Goal: Task Accomplishment & Management: Use online tool/utility

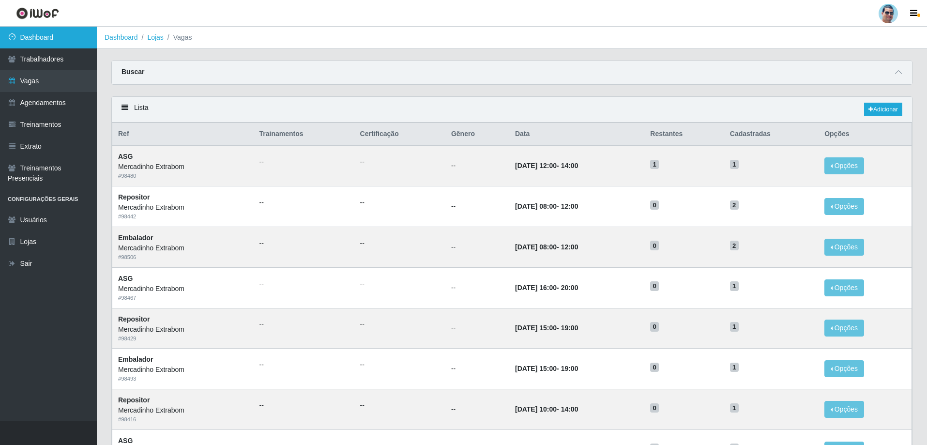
click at [35, 39] on link "Dashboard" at bounding box center [48, 38] width 97 height 22
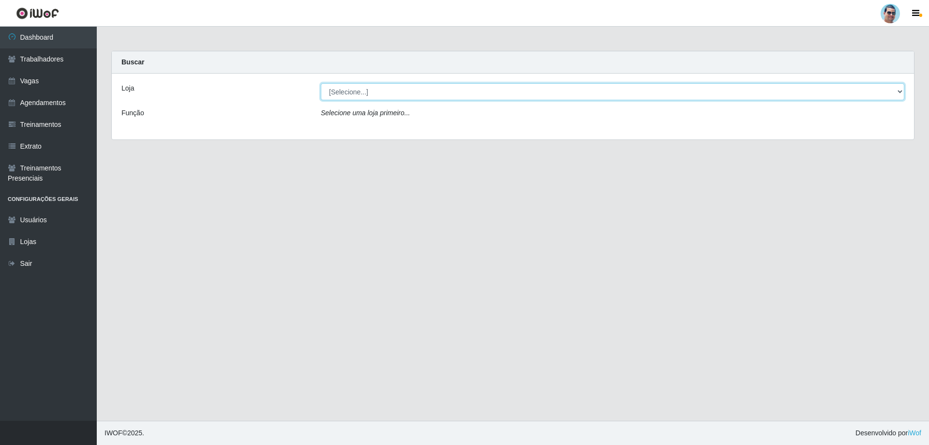
click at [369, 85] on select "[Selecione...] Mercadinho Extrabom" at bounding box center [613, 91] width 584 height 17
select select "175"
click at [321, 83] on select "[Selecione...] Mercadinho Extrabom" at bounding box center [613, 91] width 584 height 17
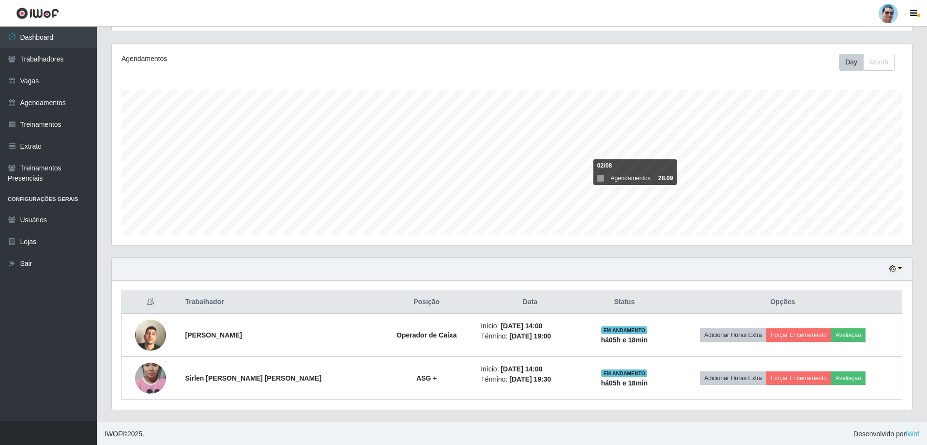
scroll to position [112, 0]
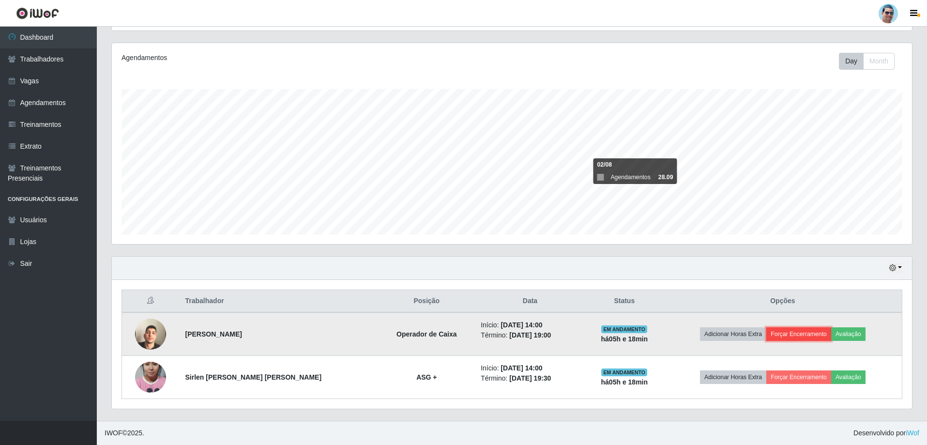
click at [766, 332] on button "Forçar Encerramento" at bounding box center [798, 334] width 65 height 14
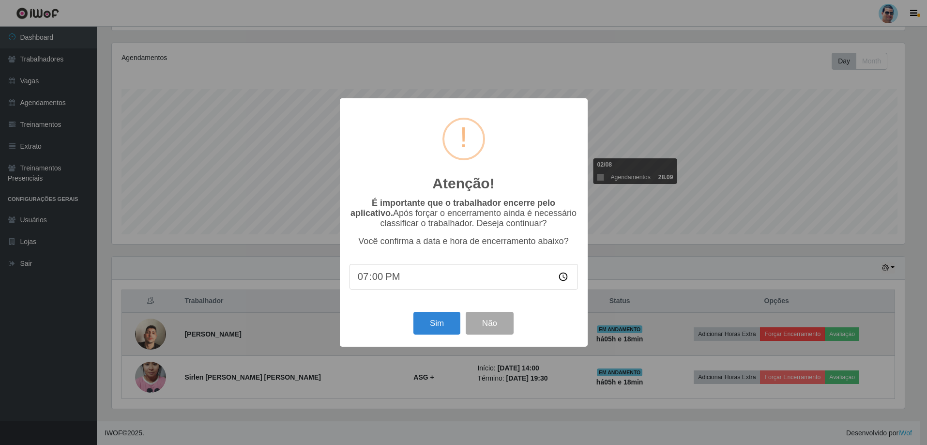
scroll to position [201, 795]
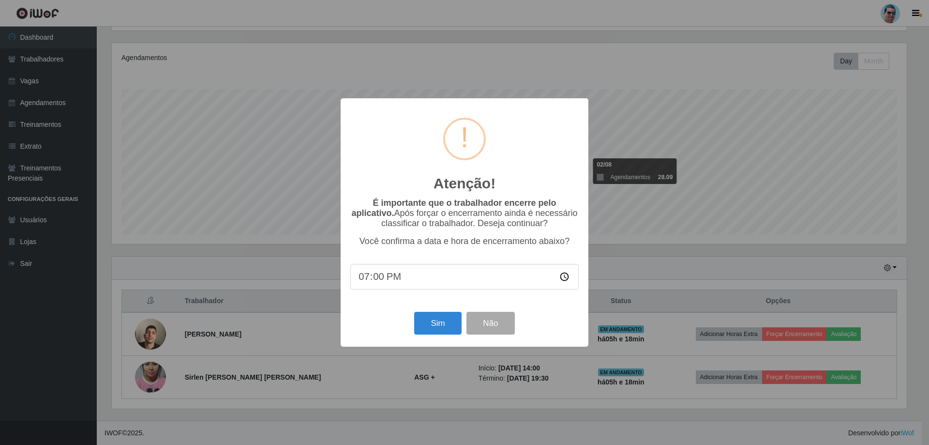
click at [376, 277] on input "19:00" at bounding box center [464, 277] width 228 height 26
type input "19:15"
click at [432, 316] on button "Sim" at bounding box center [437, 323] width 47 height 23
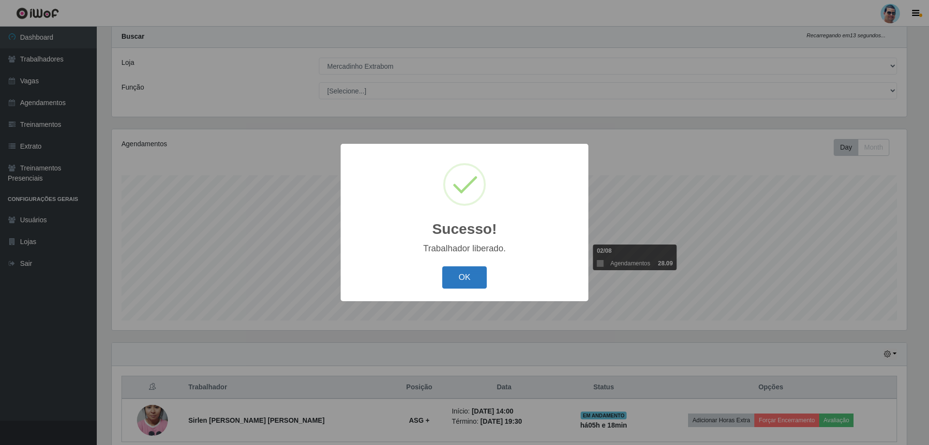
click at [471, 270] on button "OK" at bounding box center [464, 277] width 45 height 23
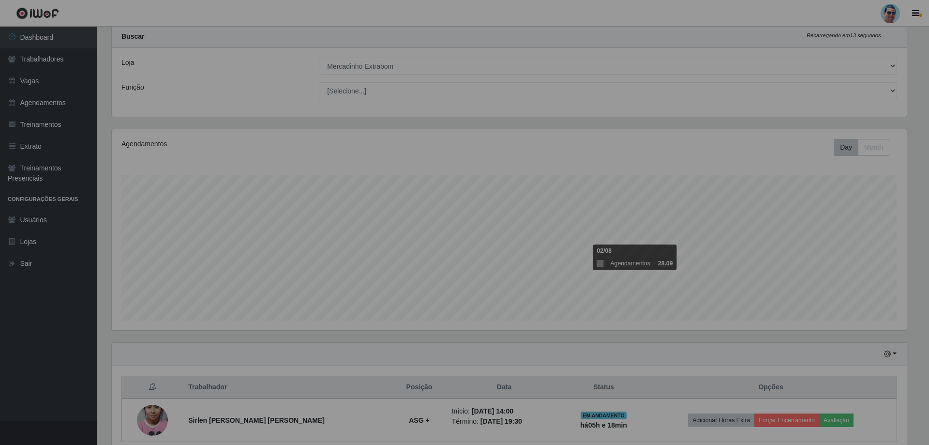
scroll to position [201, 800]
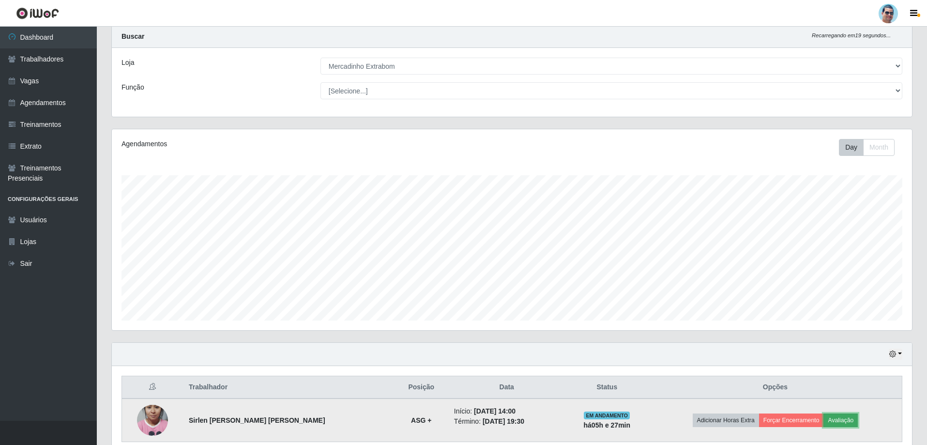
click at [823, 416] on button "Avaliação" at bounding box center [840, 420] width 34 height 14
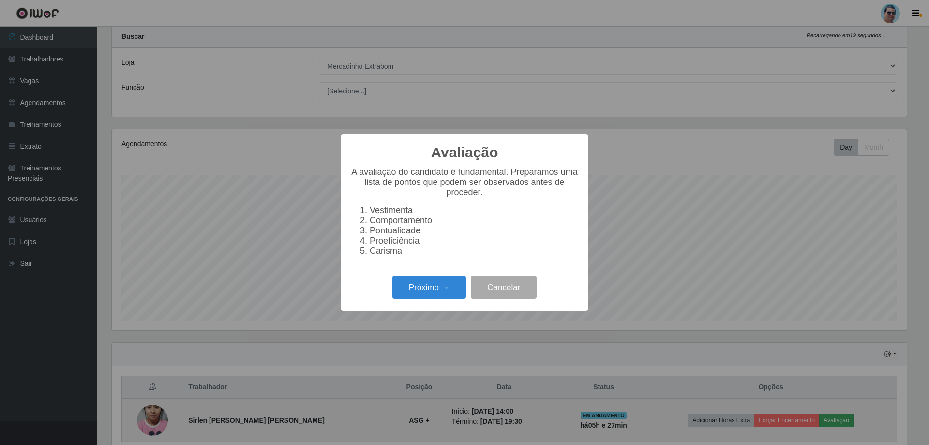
scroll to position [201, 795]
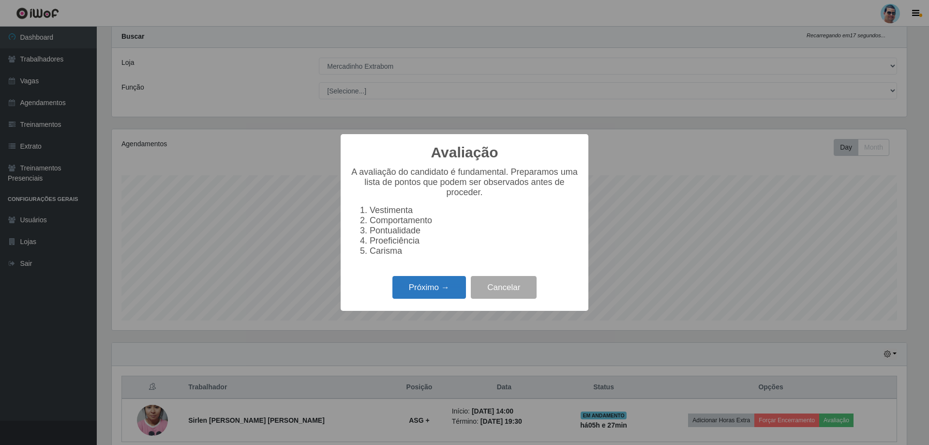
click at [422, 291] on button "Próximo →" at bounding box center [429, 287] width 74 height 23
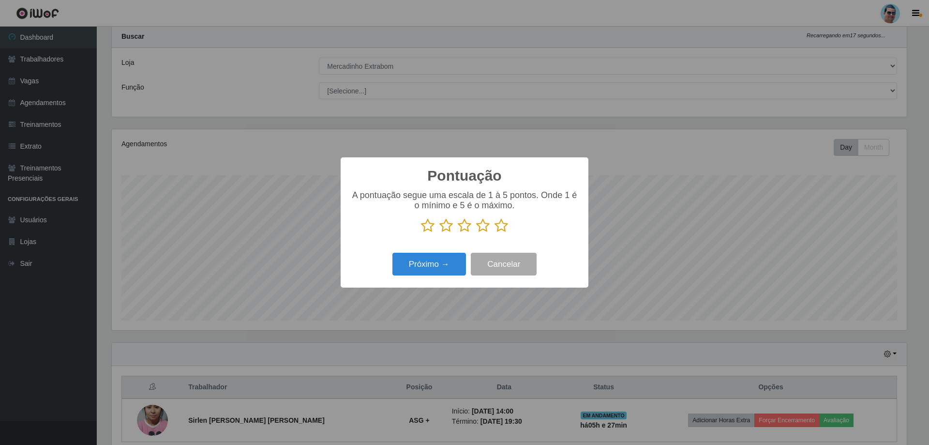
scroll to position [483706, 483112]
click at [479, 226] on icon at bounding box center [483, 225] width 14 height 15
click at [476, 233] on input "radio" at bounding box center [476, 233] width 0 height 0
click at [443, 257] on button "Próximo →" at bounding box center [429, 264] width 74 height 23
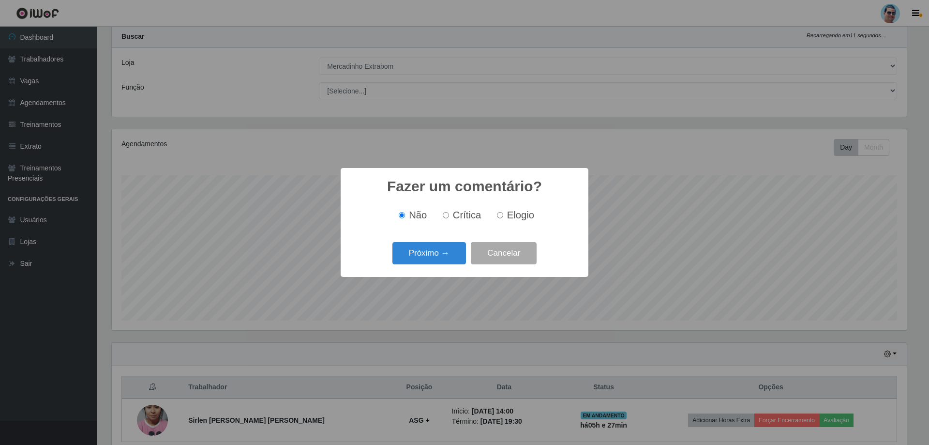
click at [443, 257] on button "Próximo →" at bounding box center [429, 253] width 74 height 23
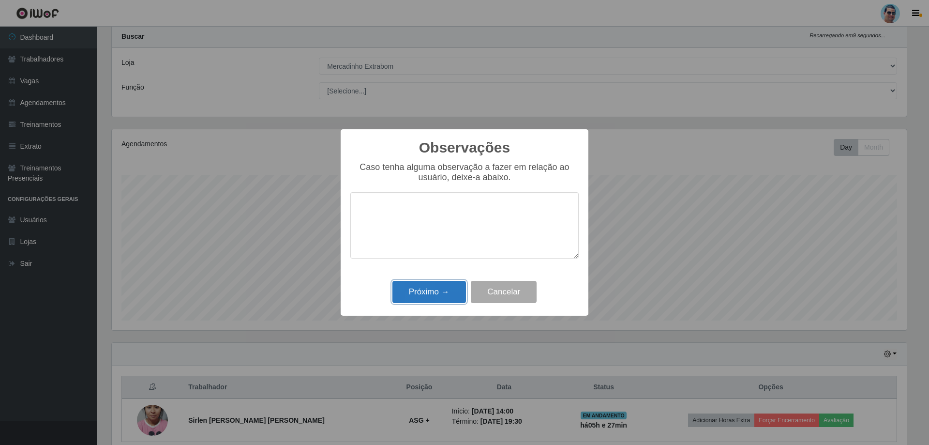
click at [445, 284] on button "Próximo →" at bounding box center [429, 292] width 74 height 23
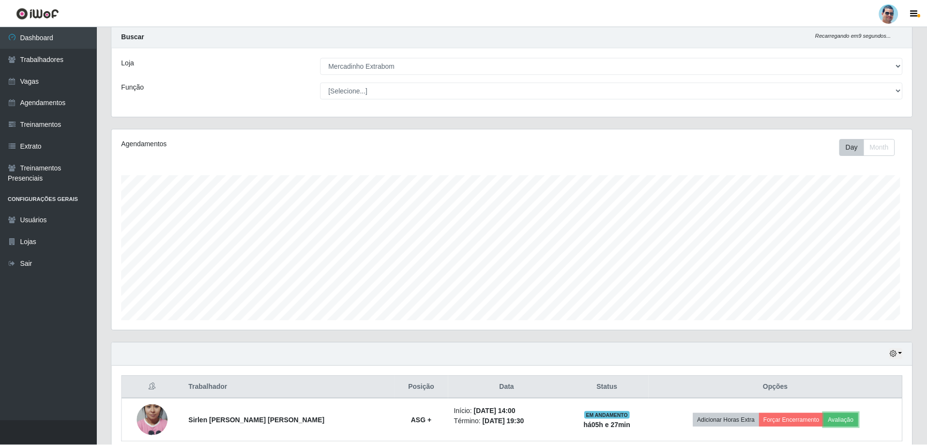
scroll to position [201, 800]
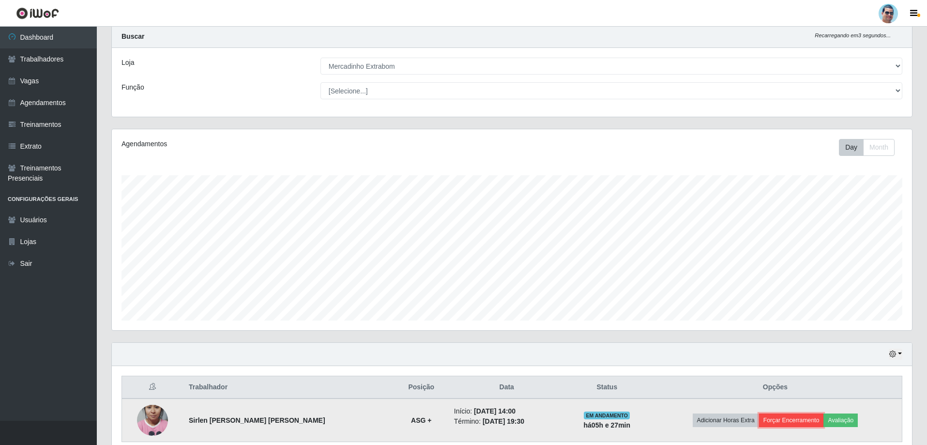
click at [782, 414] on button "Forçar Encerramento" at bounding box center [791, 420] width 65 height 14
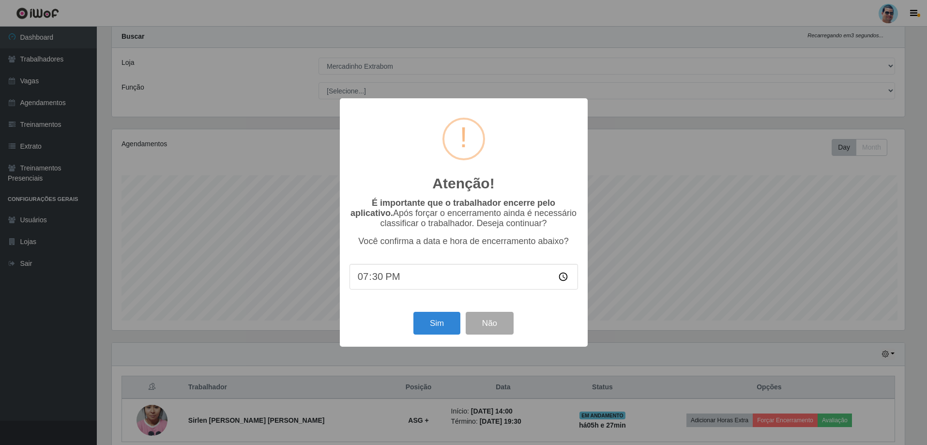
scroll to position [201, 795]
click at [450, 328] on button "Sim" at bounding box center [437, 323] width 47 height 23
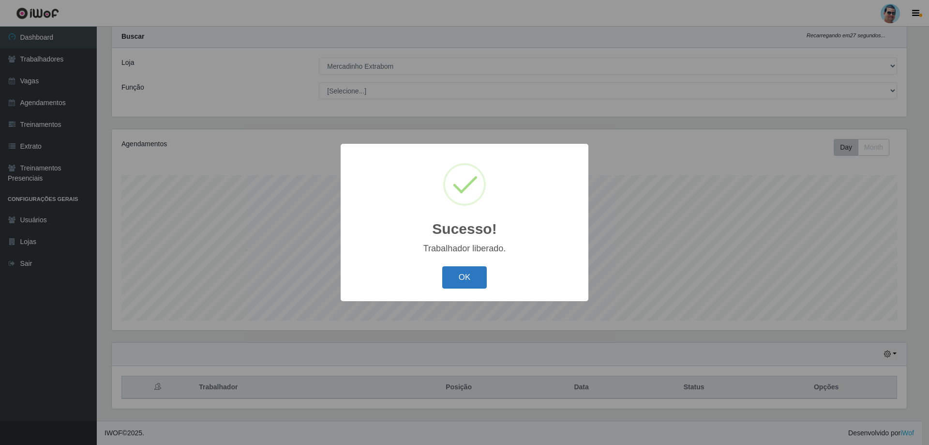
click at [467, 280] on button "OK" at bounding box center [464, 277] width 45 height 23
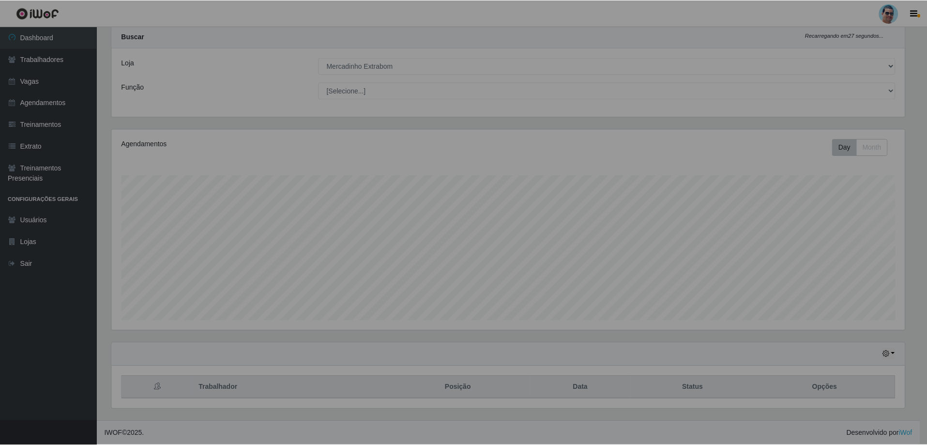
scroll to position [201, 800]
